Goal: Entertainment & Leisure: Consume media (video, audio)

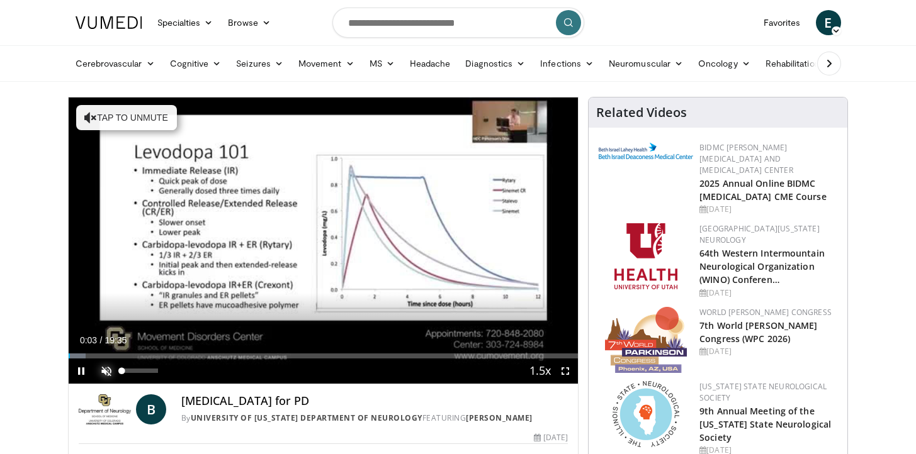
click at [105, 370] on span "Video Player" at bounding box center [106, 371] width 25 height 25
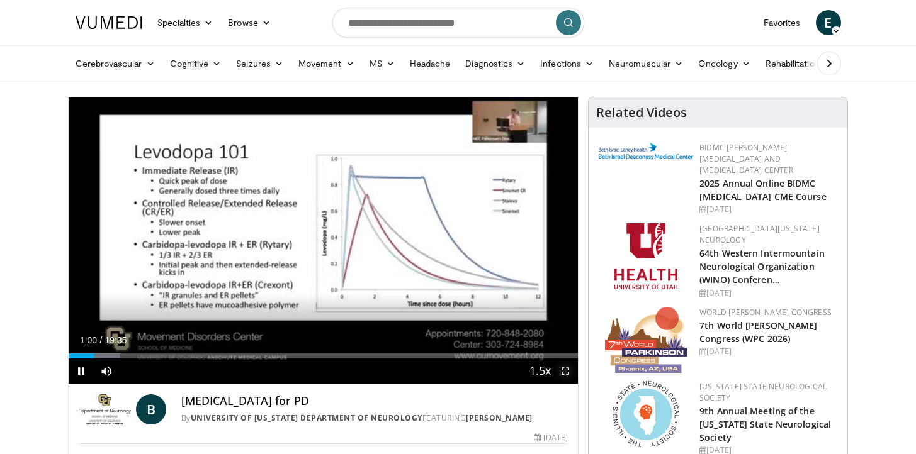
click at [563, 373] on span "Video Player" at bounding box center [565, 371] width 25 height 25
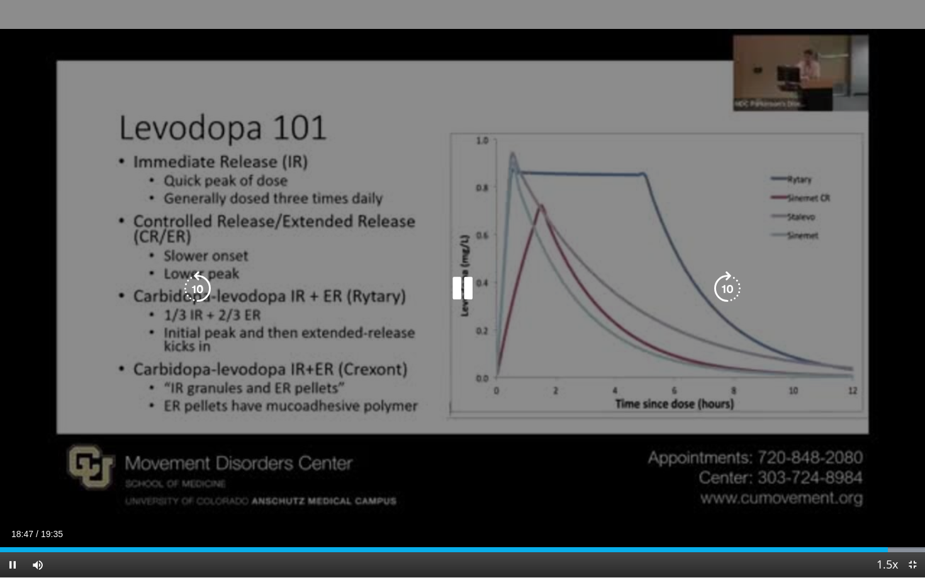
click at [459, 298] on icon "Video Player" at bounding box center [462, 288] width 35 height 35
